Goal: Task Accomplishment & Management: Complete application form

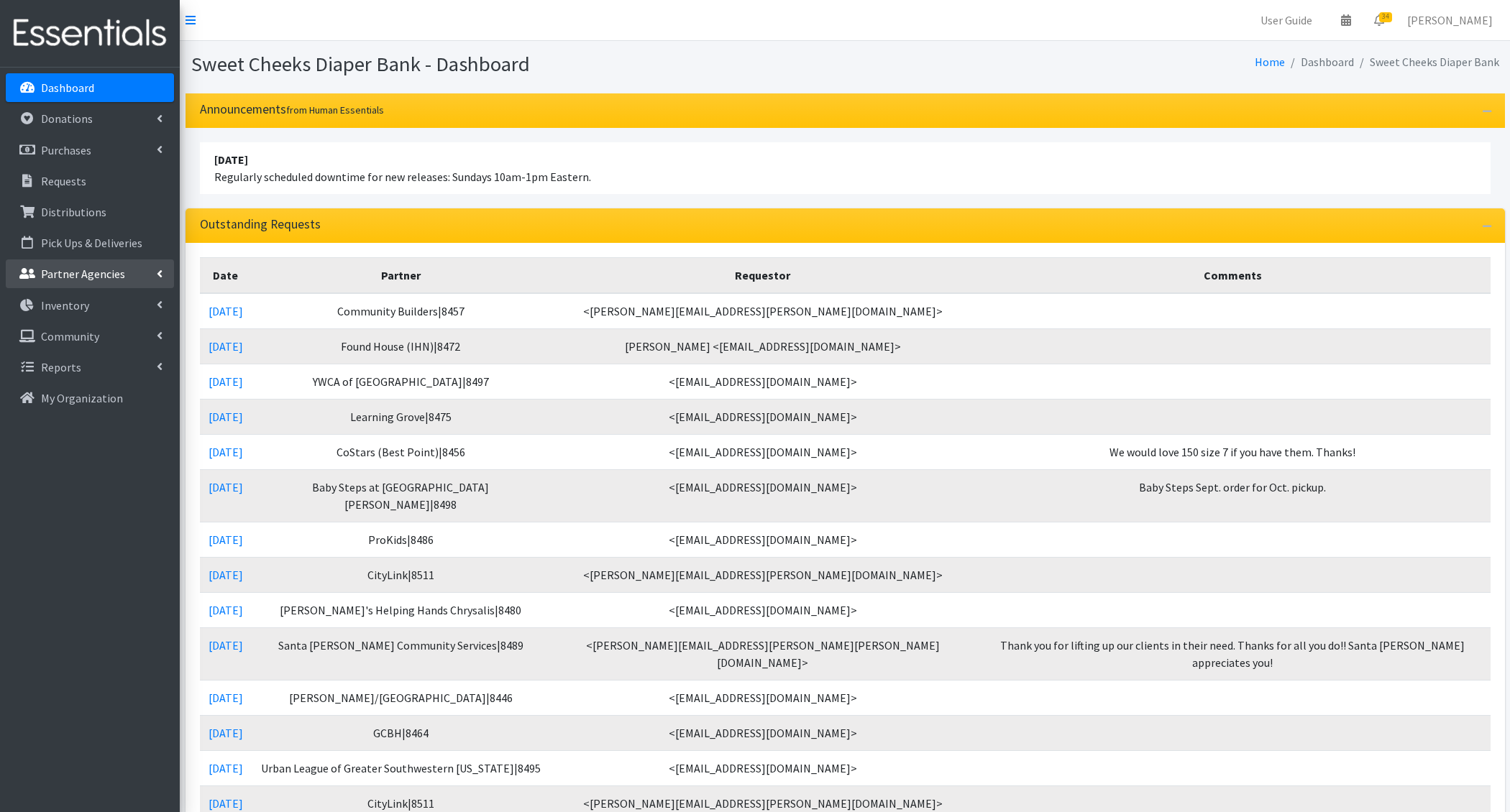
click at [137, 266] on link "Partner Agencies" at bounding box center [89, 273] width 168 height 29
click at [112, 299] on link "All Partners" at bounding box center [89, 305] width 168 height 29
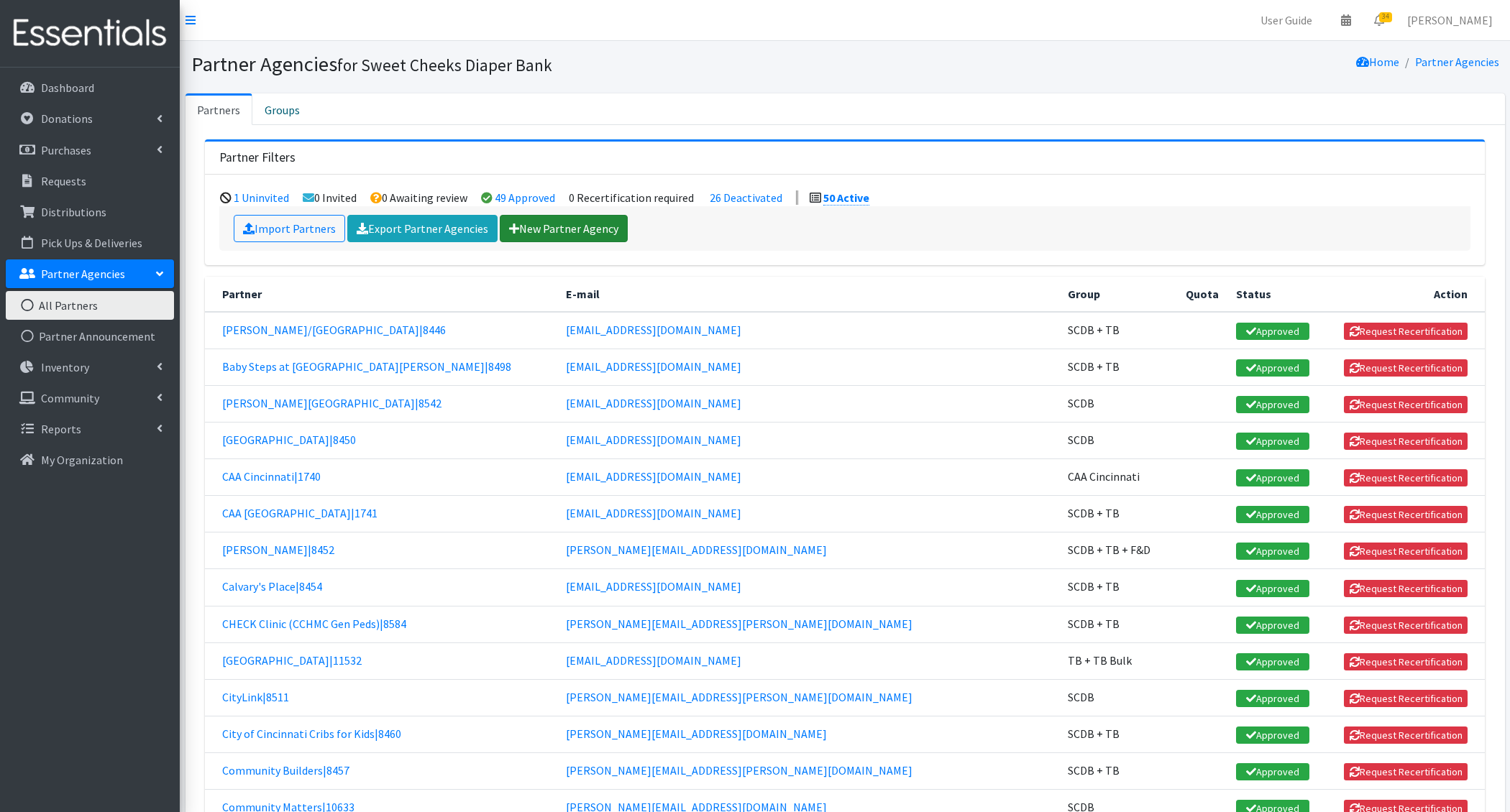
click at [540, 226] on link "New Partner Agency" at bounding box center [563, 229] width 128 height 28
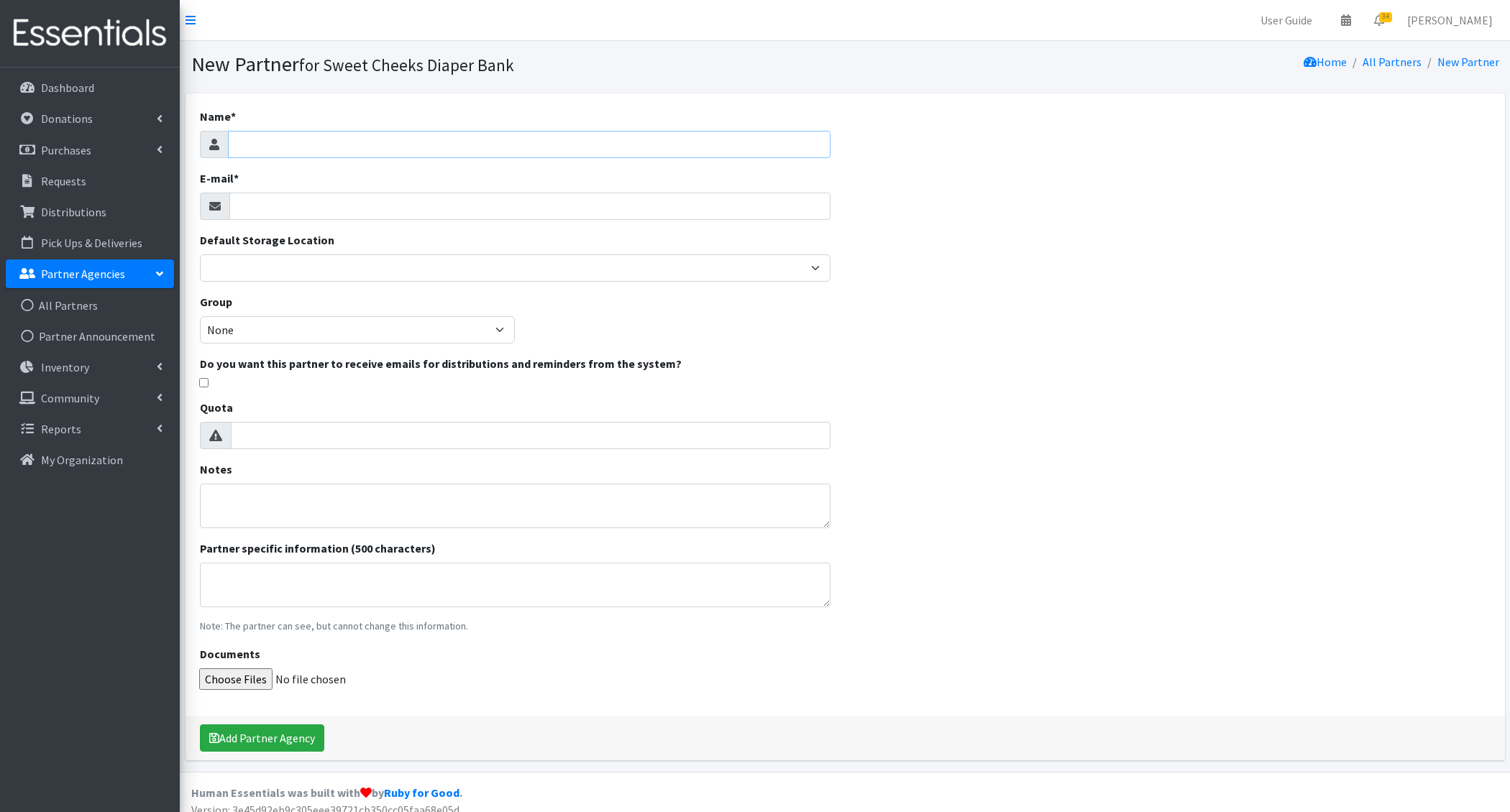
click at [349, 137] on input "Name *" at bounding box center [530, 145] width 604 height 28
type input "Freestore Foodbank"
type input "r"
click at [288, 195] on input "E-mail *" at bounding box center [530, 206] width 602 height 28
type input "warehouse@sweetcheeksdiaperbank.org"
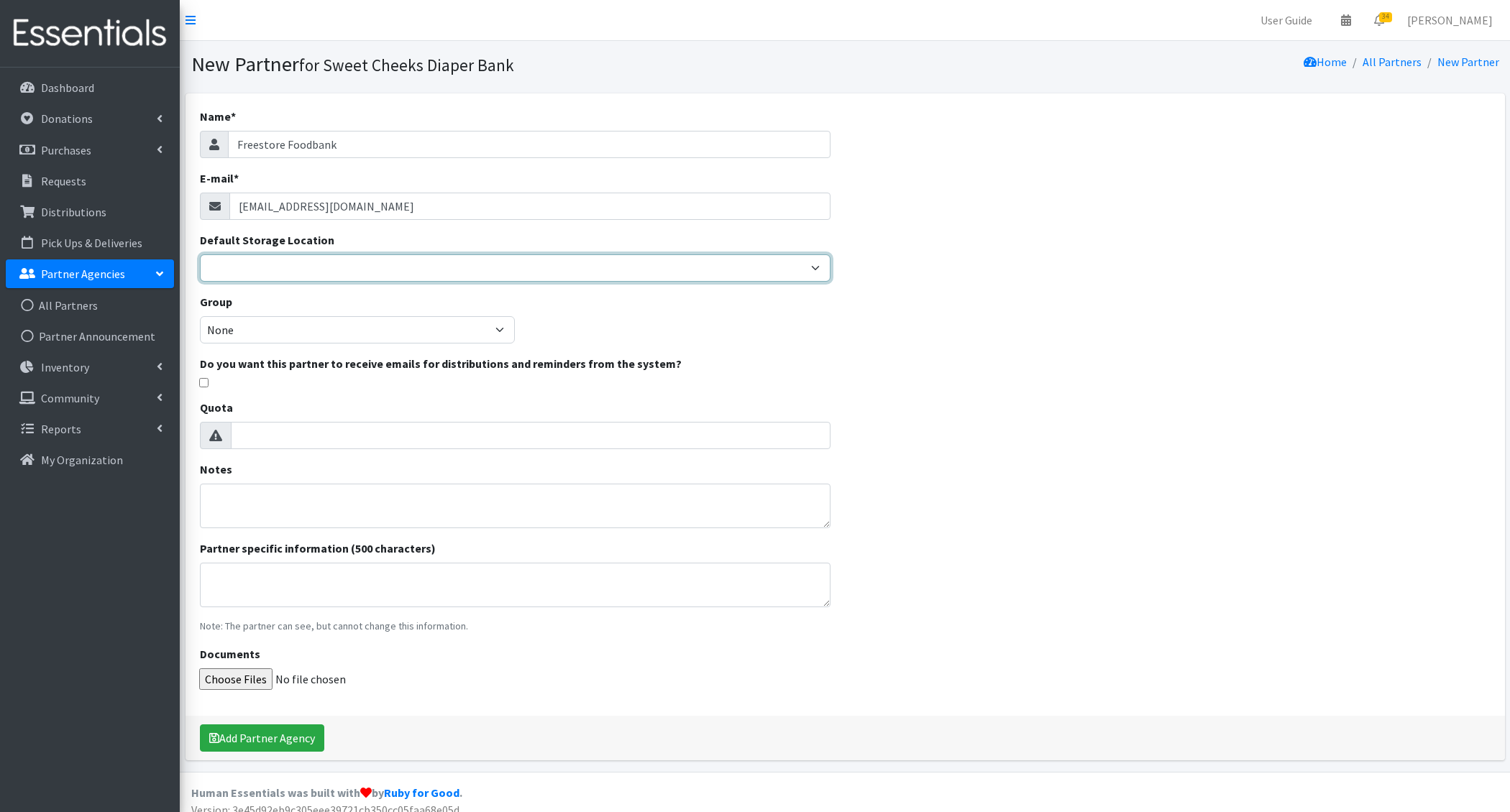
click at [275, 260] on select "DDDRP Dedicated Inventory SCDB" at bounding box center [515, 268] width 631 height 28
select select "12"
click at [200, 255] on select "DDDRP Dedicated Inventory SCDB" at bounding box center [515, 268] width 631 height 28
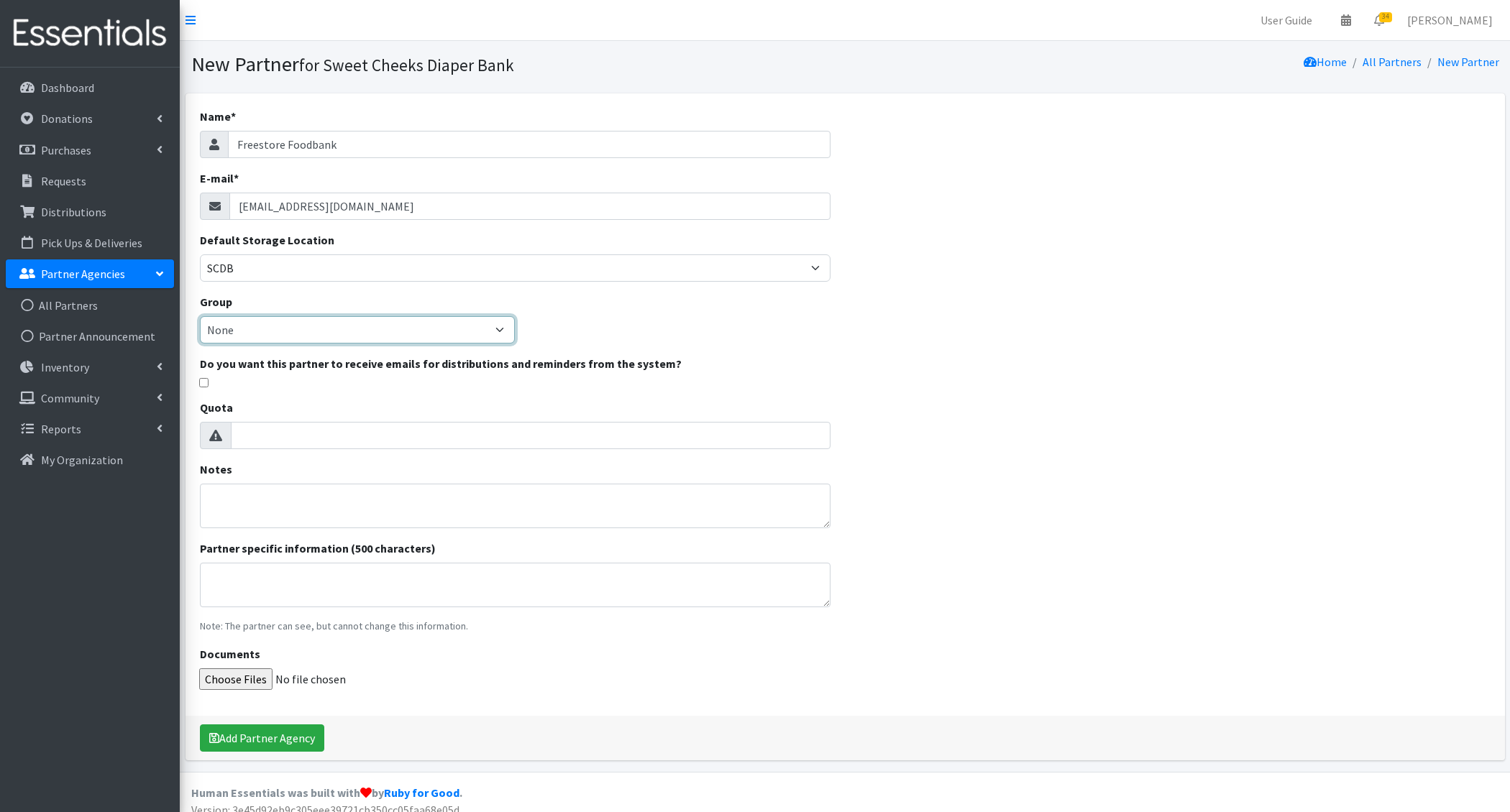
click at [489, 322] on select "None SCDB SCDB + TB TB TB Bulk TB + TB Bulk SCDB + TB + F&D CAA Cincinnati" at bounding box center [357, 330] width 316 height 28
select select "228"
click at [200, 317] on select "None SCDB SCDB + TB TB TB Bulk TB + TB Bulk SCDB + TB + F&D CAA Cincinnati" at bounding box center [357, 330] width 316 height 28
click at [561, 497] on textarea "Notes" at bounding box center [515, 505] width 631 height 44
click at [282, 740] on button "Add Partner Agency" at bounding box center [261, 738] width 125 height 28
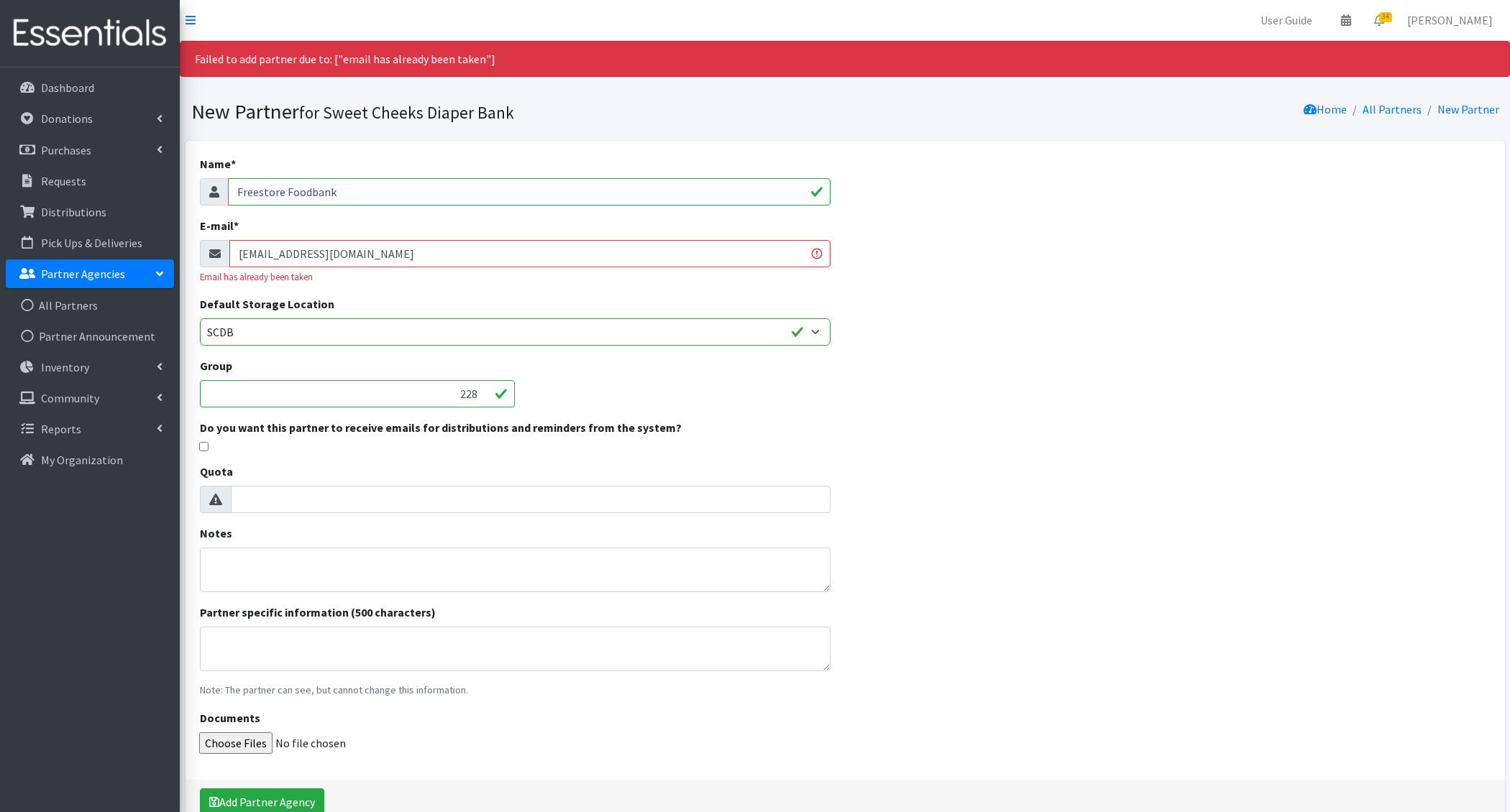
click at [322, 246] on input "[EMAIL_ADDRESS][DOMAIN_NAME]" at bounding box center [530, 254] width 602 height 28
click at [322, 246] on input "warehouse@sweetcheeksdiaperbank.org" at bounding box center [530, 254] width 602 height 28
click at [866, 347] on div "Name * Freestore Foodbank E-mail * warehouse@sweetcheeksdiaperbank.org Email ha…" at bounding box center [845, 482] width 1319 height 683
click at [288, 253] on input "warehouse@sweetcheeksdiaperbank.org" at bounding box center [530, 254] width 602 height 28
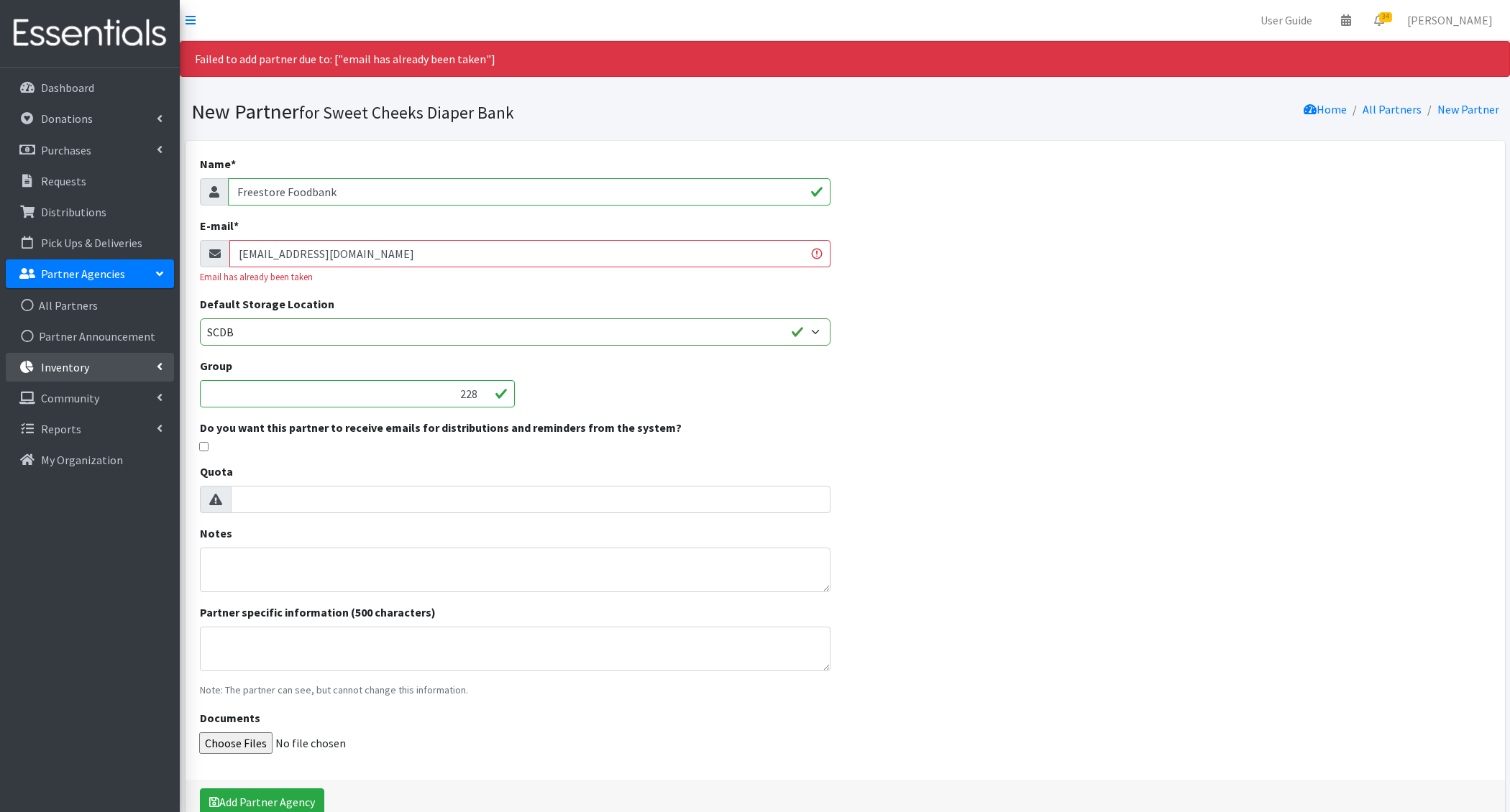
click at [48, 364] on p "Inventory" at bounding box center [65, 367] width 48 height 15
click at [63, 398] on link "Items & Inventory" at bounding box center [89, 397] width 168 height 29
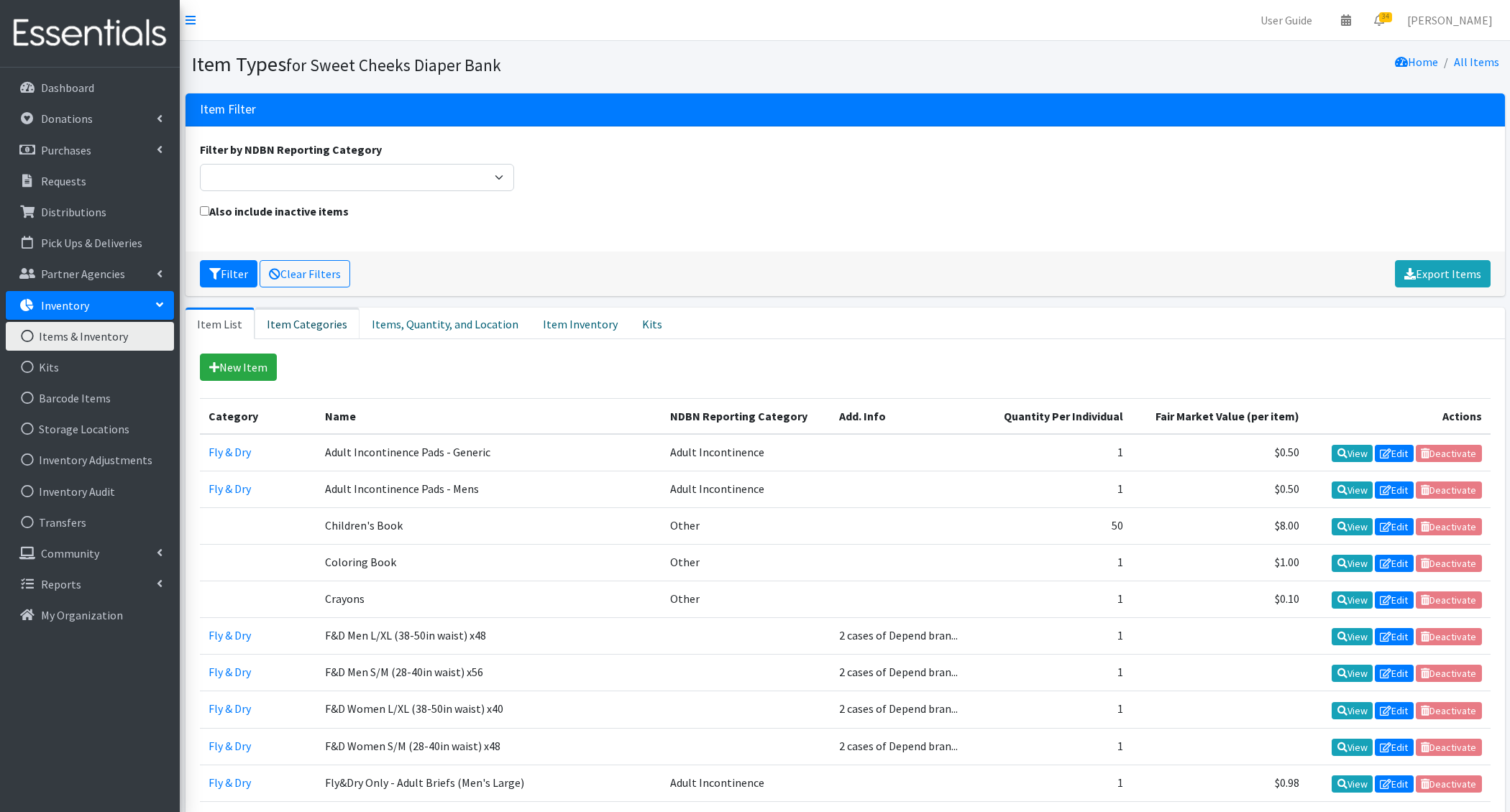
click at [325, 325] on link "Item Categories" at bounding box center [307, 323] width 105 height 31
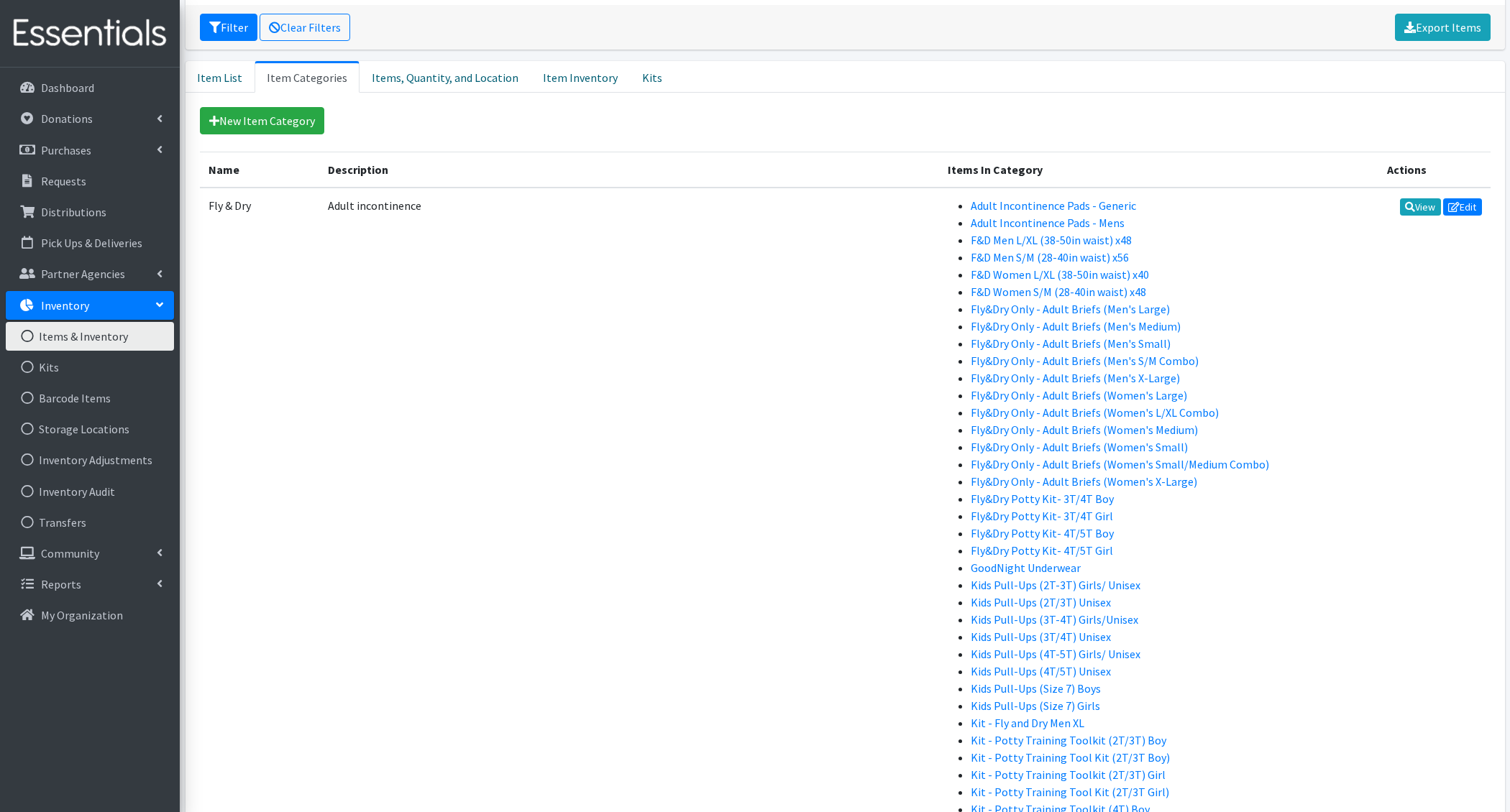
scroll to position [250, 0]
click at [1411, 199] on icon at bounding box center [1410, 203] width 10 height 10
click at [223, 74] on link "Item List" at bounding box center [220, 74] width 69 height 31
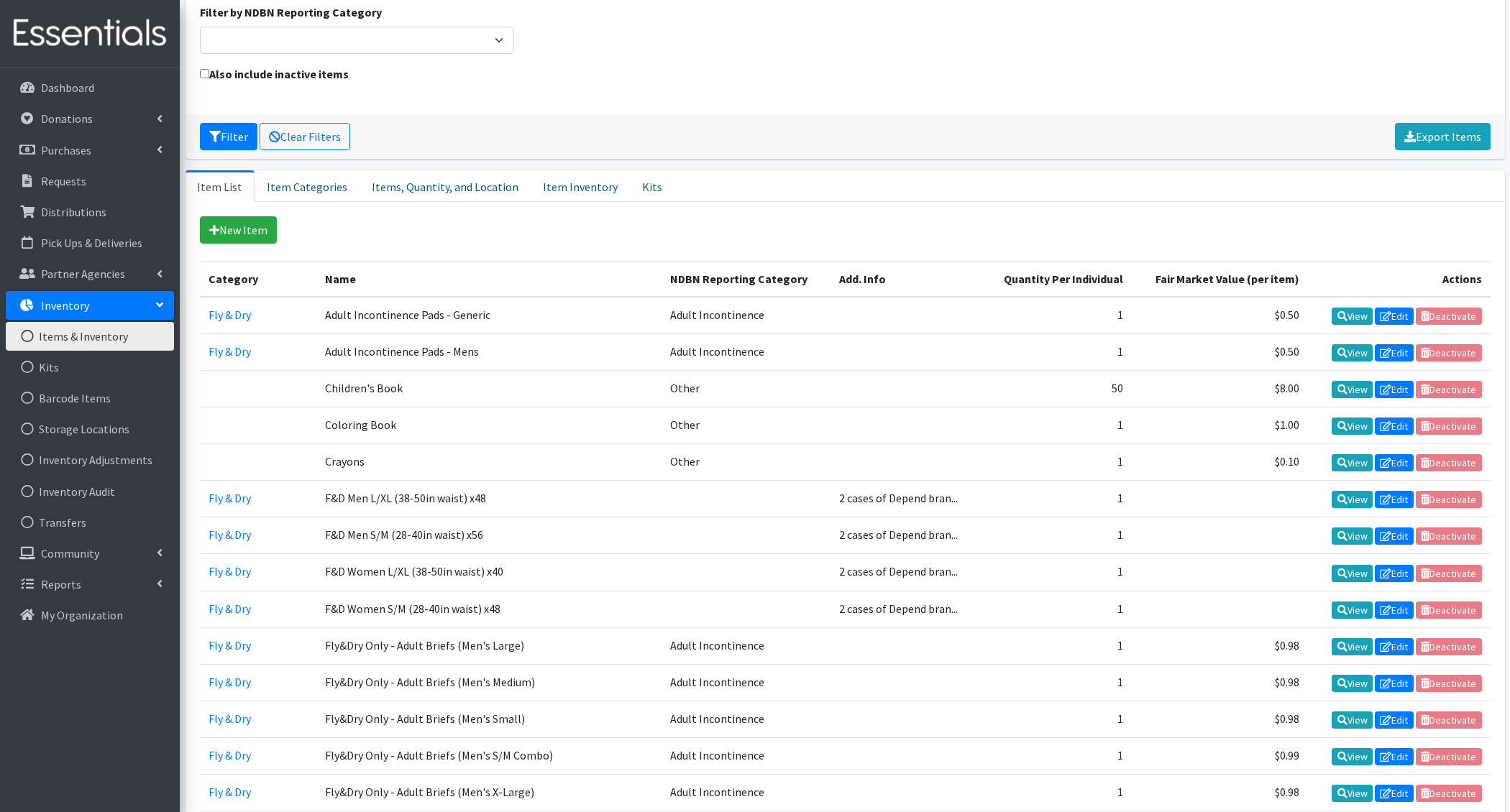
scroll to position [137, 0]
click at [450, 192] on link "Items, Quantity, and Location" at bounding box center [445, 187] width 171 height 31
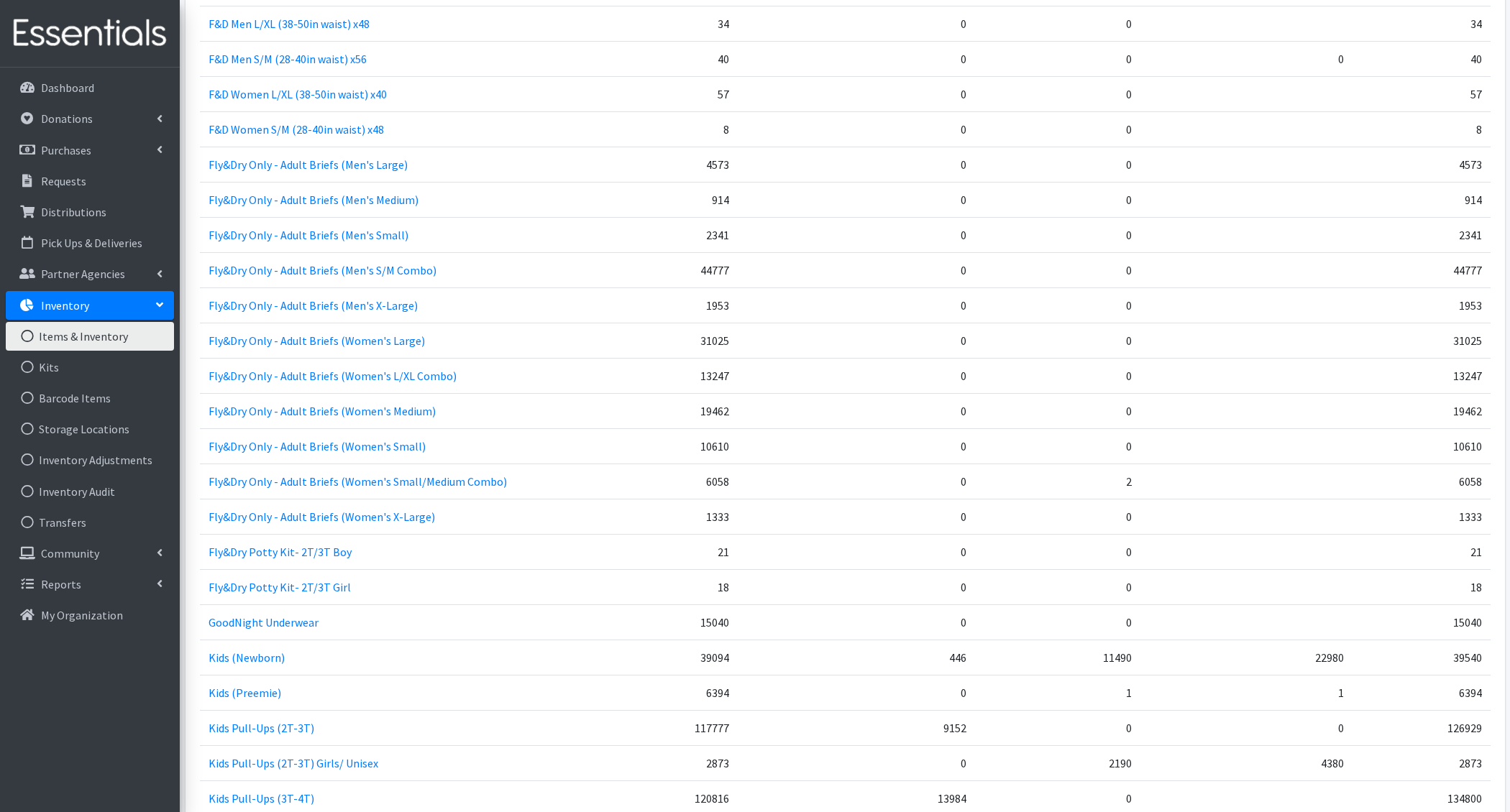
scroll to position [603, 0]
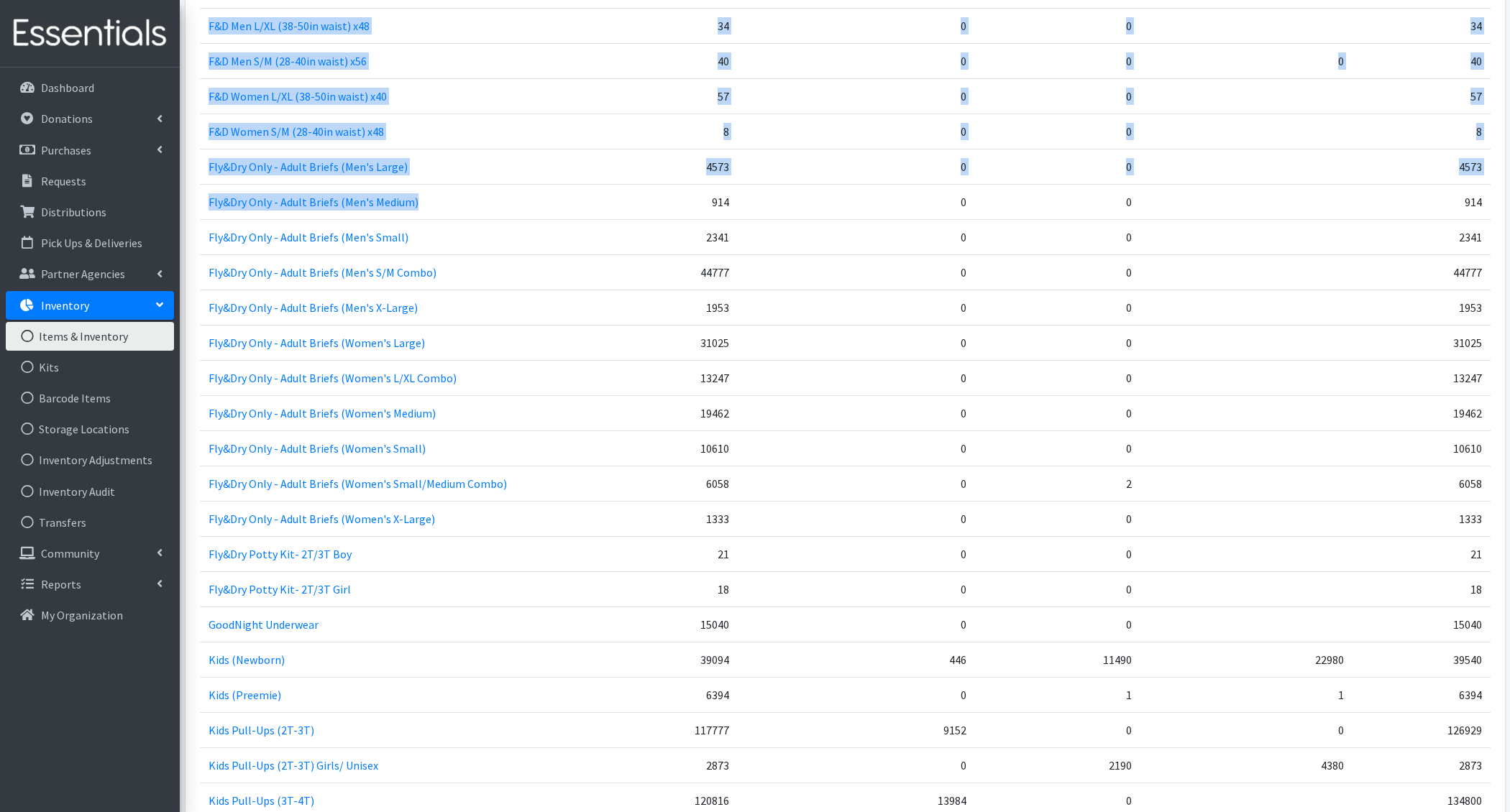
drag, startPoint x: 1501, startPoint y: 515, endPoint x: 655, endPoint y: 192, distance: 905.6
click at [655, 192] on td "Fly&Dry Only - Adult Briefs (Men's Medium)" at bounding box center [431, 202] width 462 height 35
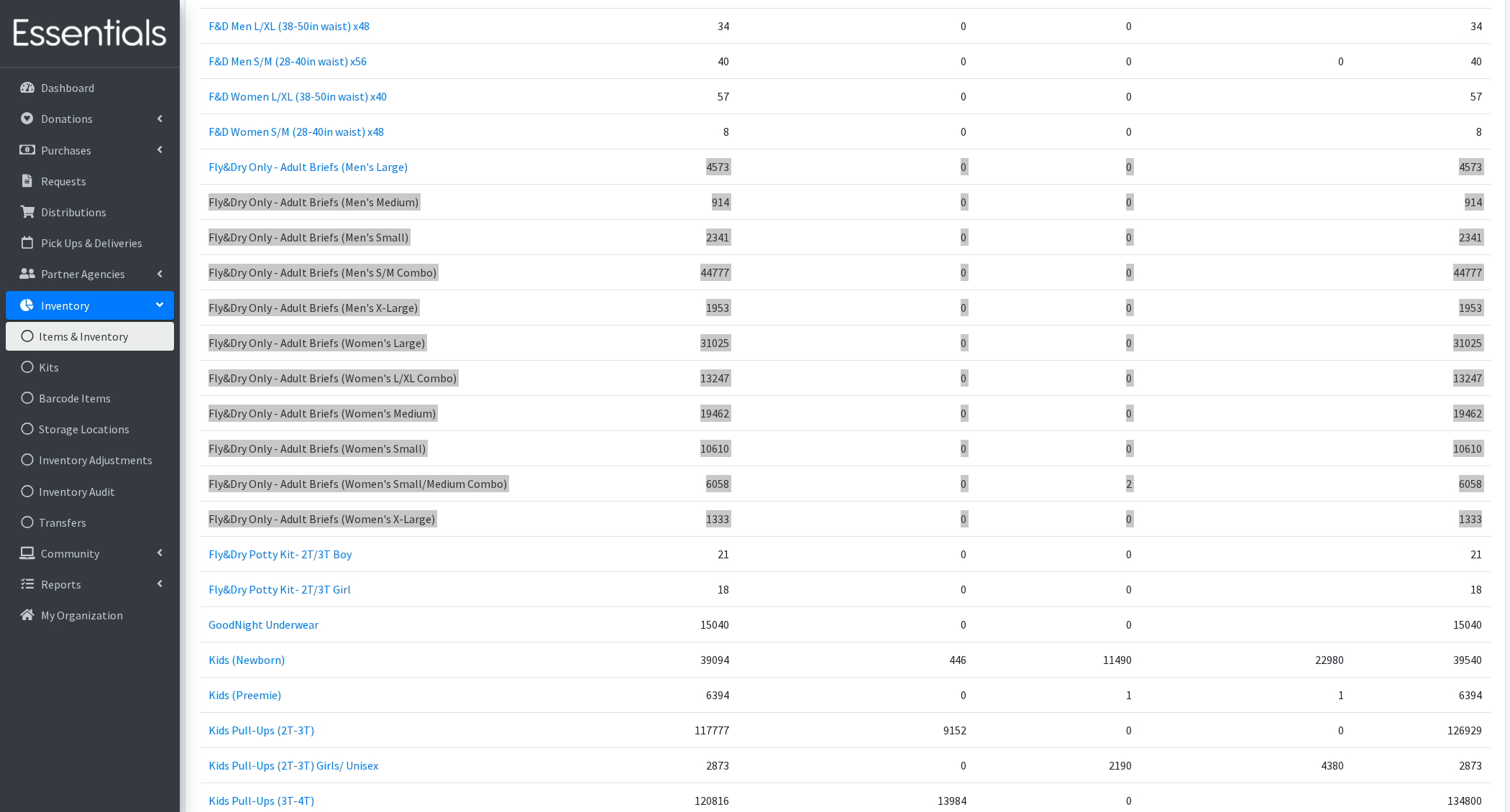
drag, startPoint x: 1480, startPoint y: 508, endPoint x: 323, endPoint y: 174, distance: 1204.2
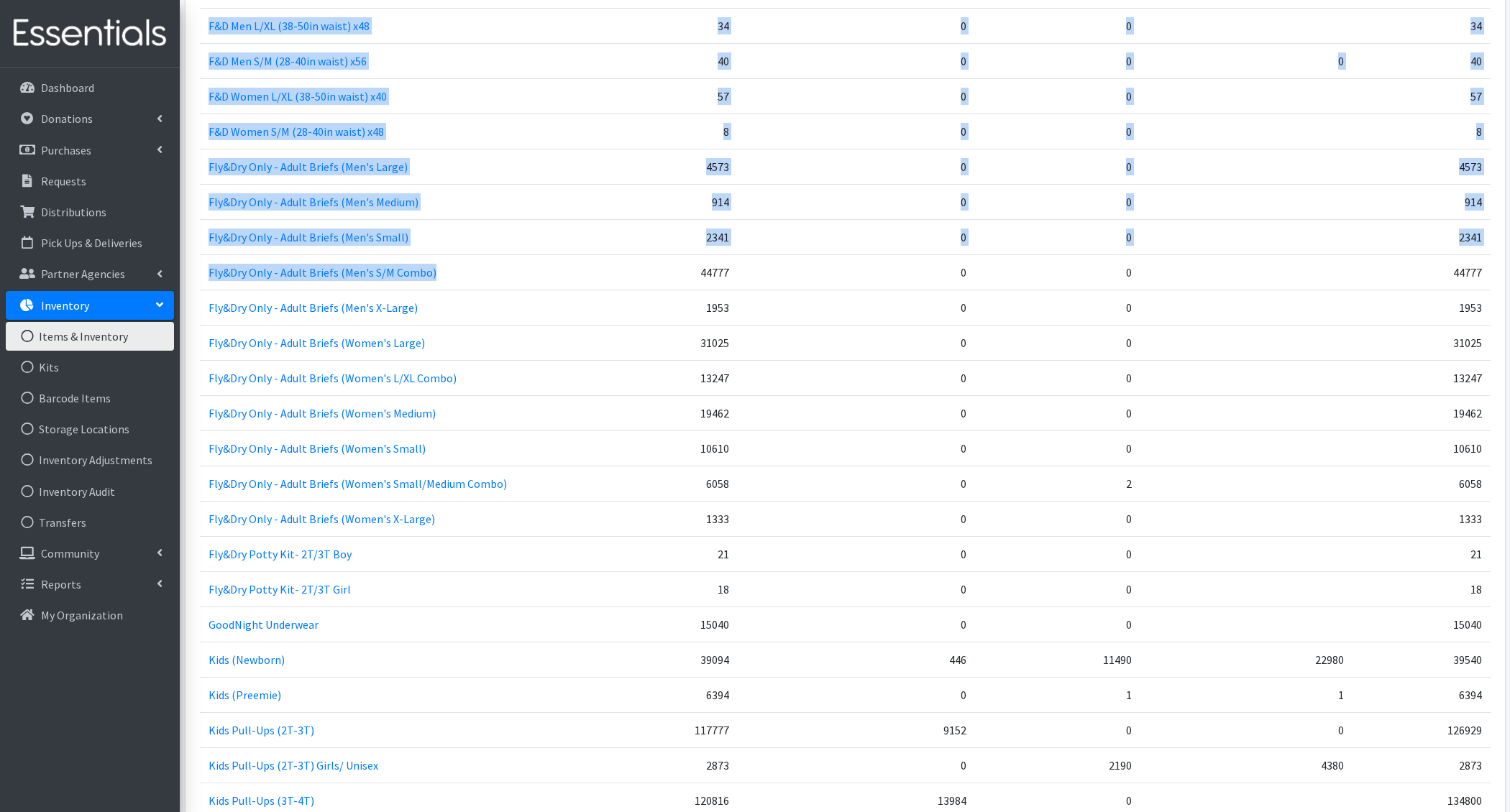
drag, startPoint x: 195, startPoint y: 155, endPoint x: 574, endPoint y: 279, distance: 398.8
click at [574, 279] on td "Fly&Dry Only - Adult Briefs (Men's S/M Combo)" at bounding box center [431, 272] width 462 height 35
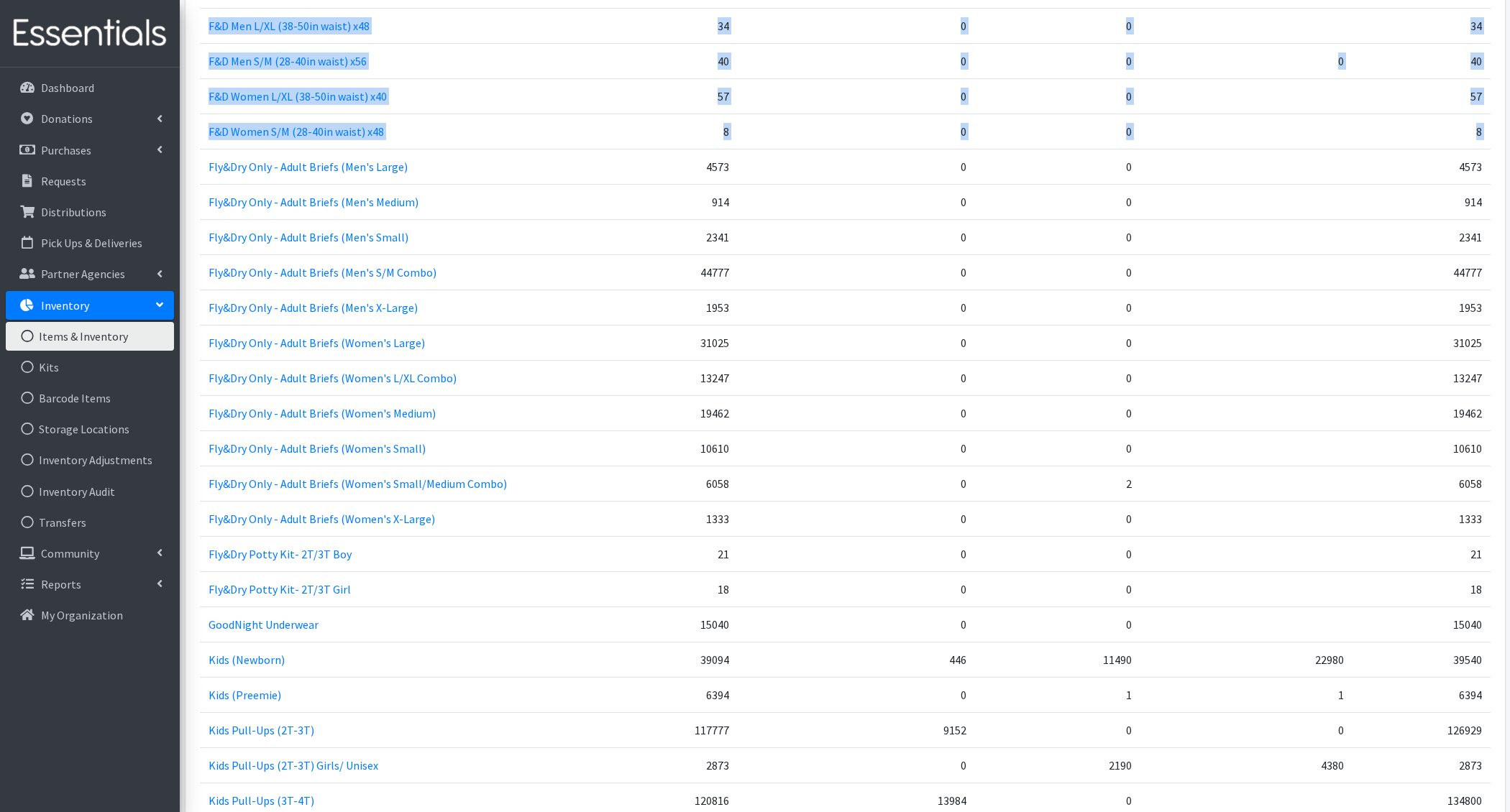
drag, startPoint x: 205, startPoint y: 162, endPoint x: 1490, endPoint y: 523, distance: 1334.7
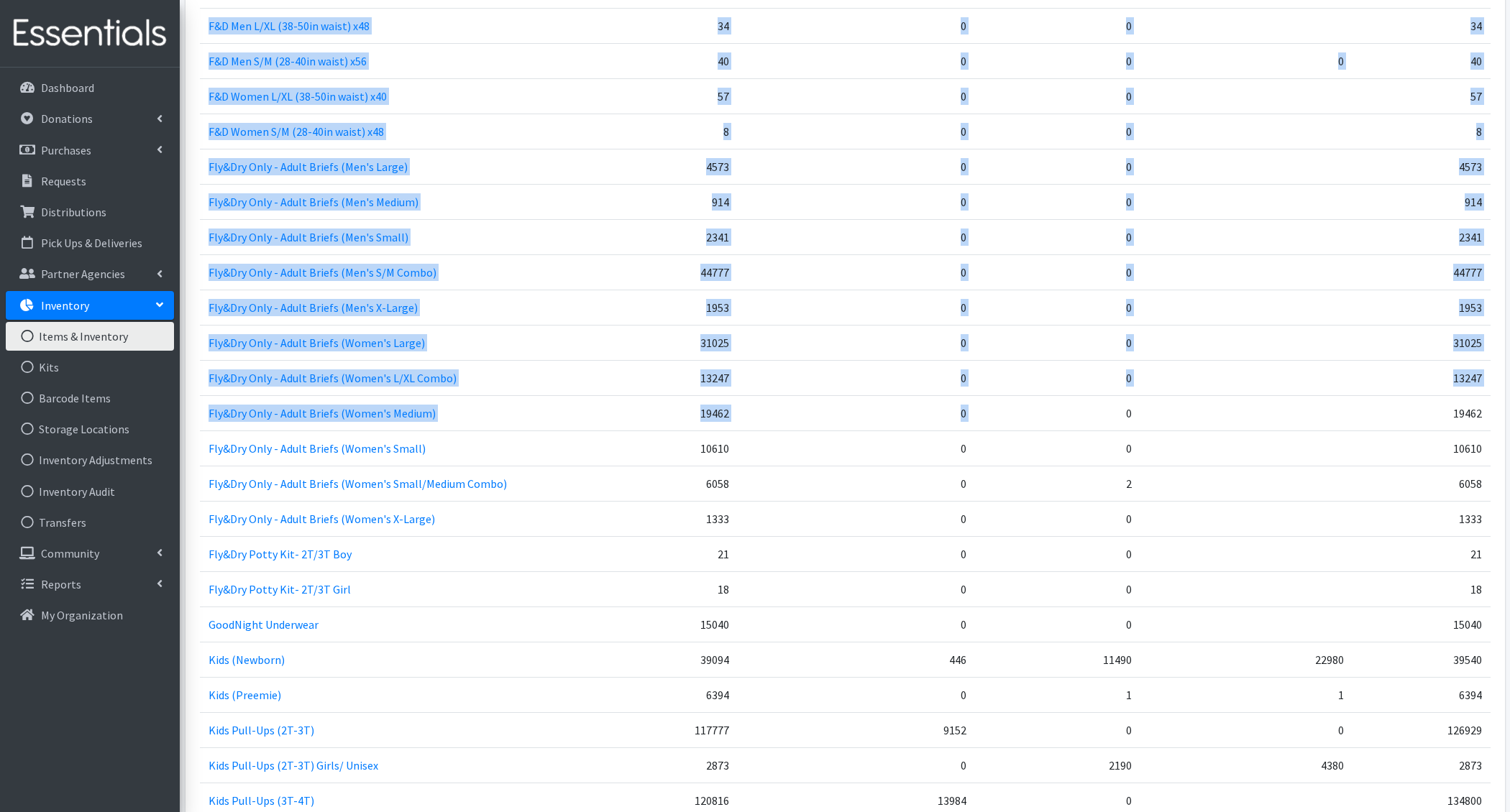
drag, startPoint x: 1490, startPoint y: 508, endPoint x: 1010, endPoint y: 396, distance: 492.9
click at [1010, 396] on td "0" at bounding box center [1058, 413] width 165 height 35
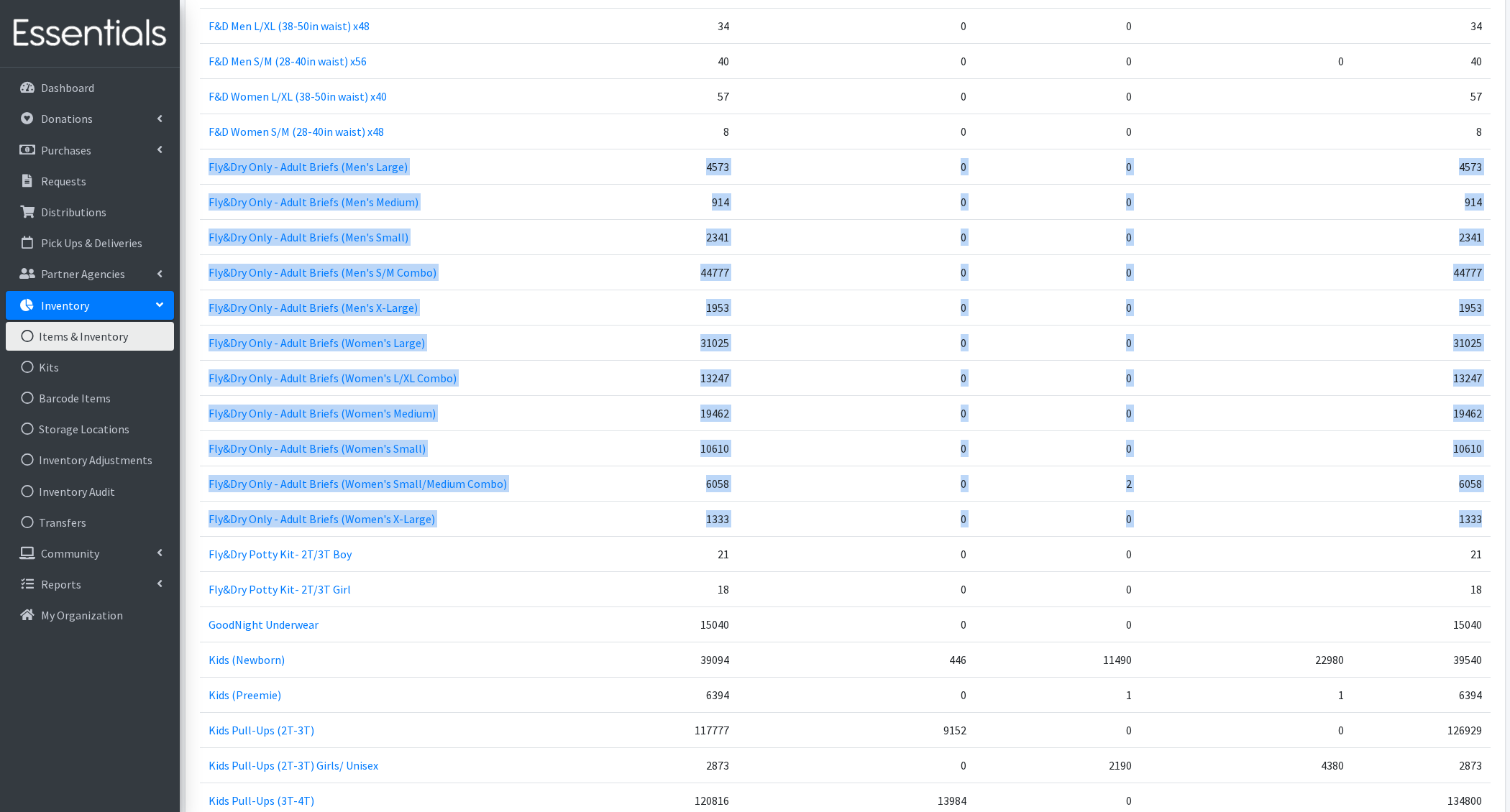
drag, startPoint x: 1479, startPoint y: 509, endPoint x: 207, endPoint y: 162, distance: 1318.5
copy tbody "Fly&Dry Only - Adult Briefs (Men's Large) 4573 0 0 4573 Fly&Dry Only - Adult Br…"
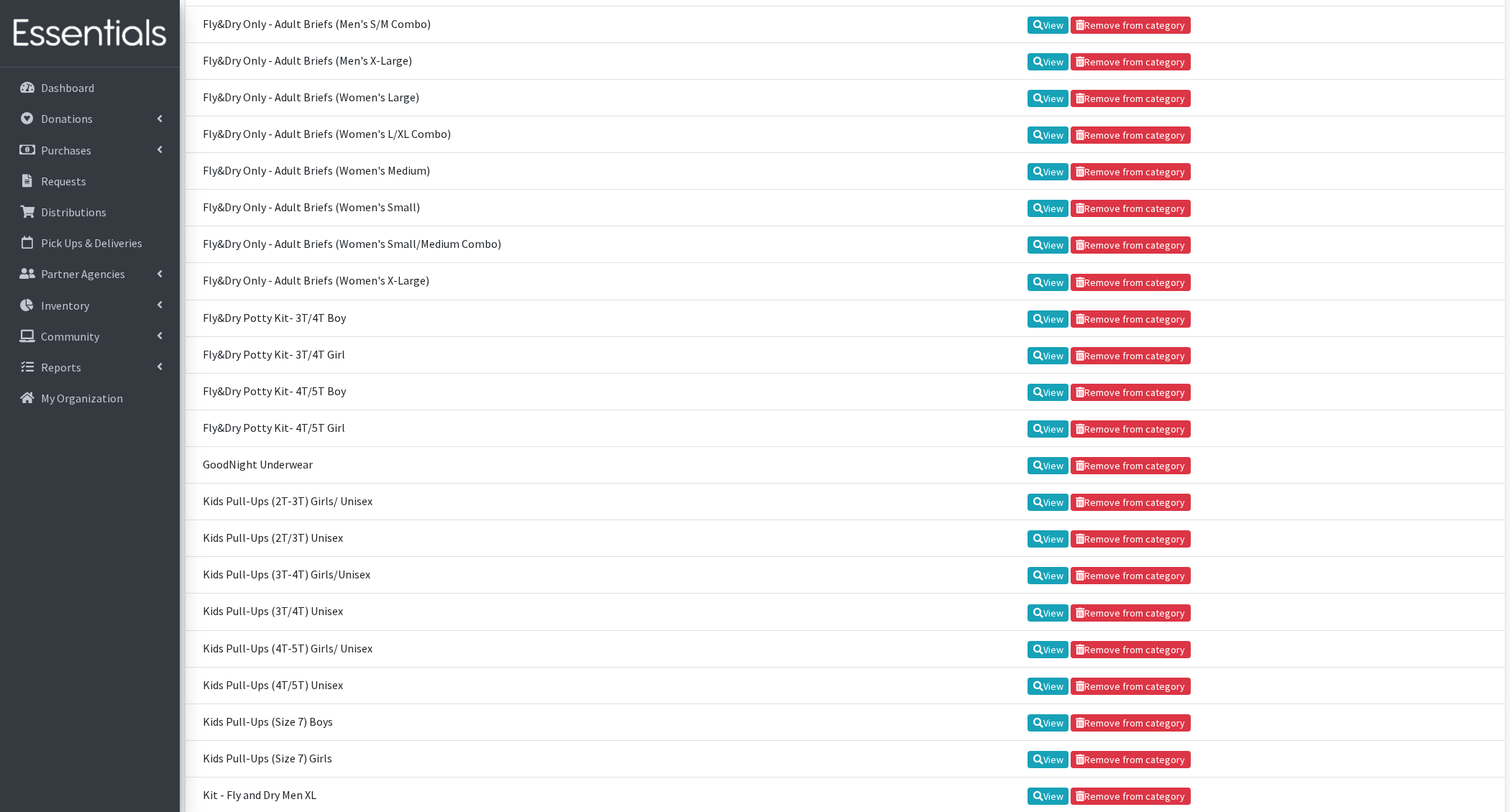
scroll to position [1095, 0]
